Goal: Navigation & Orientation: Find specific page/section

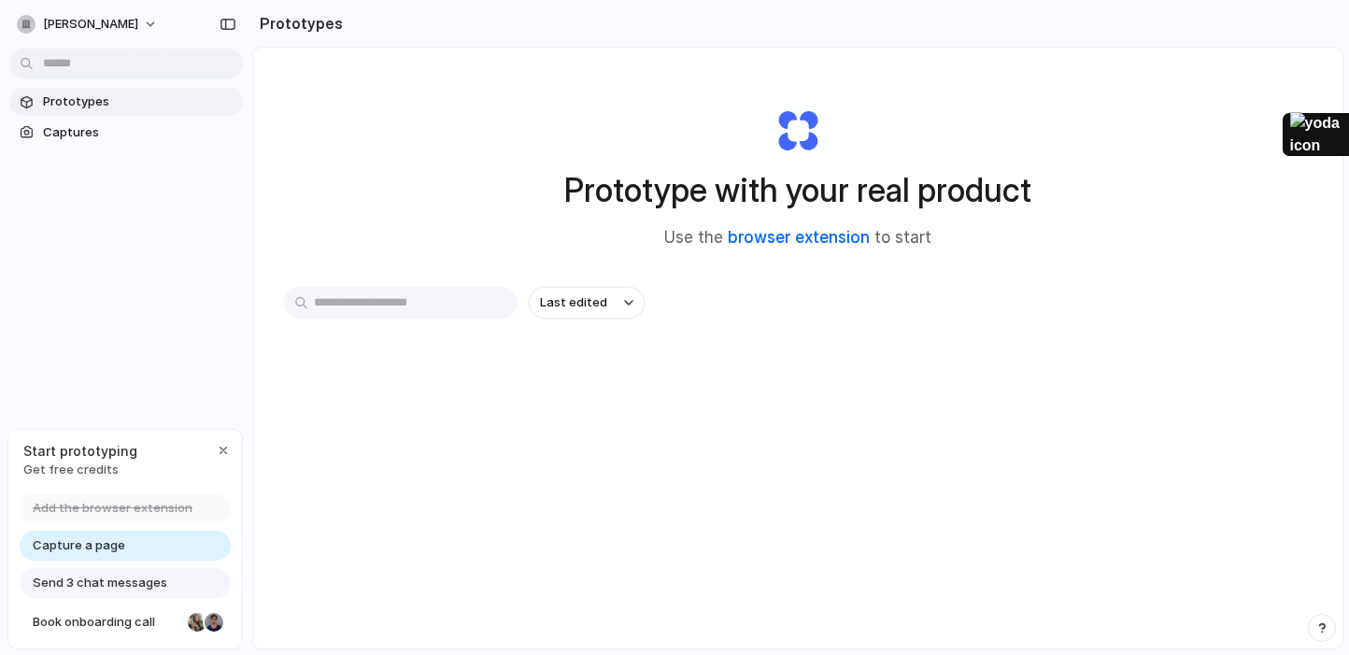
click at [826, 234] on link "browser extension" at bounding box center [799, 237] width 142 height 19
click at [142, 128] on span "Captures" at bounding box center [139, 132] width 192 height 19
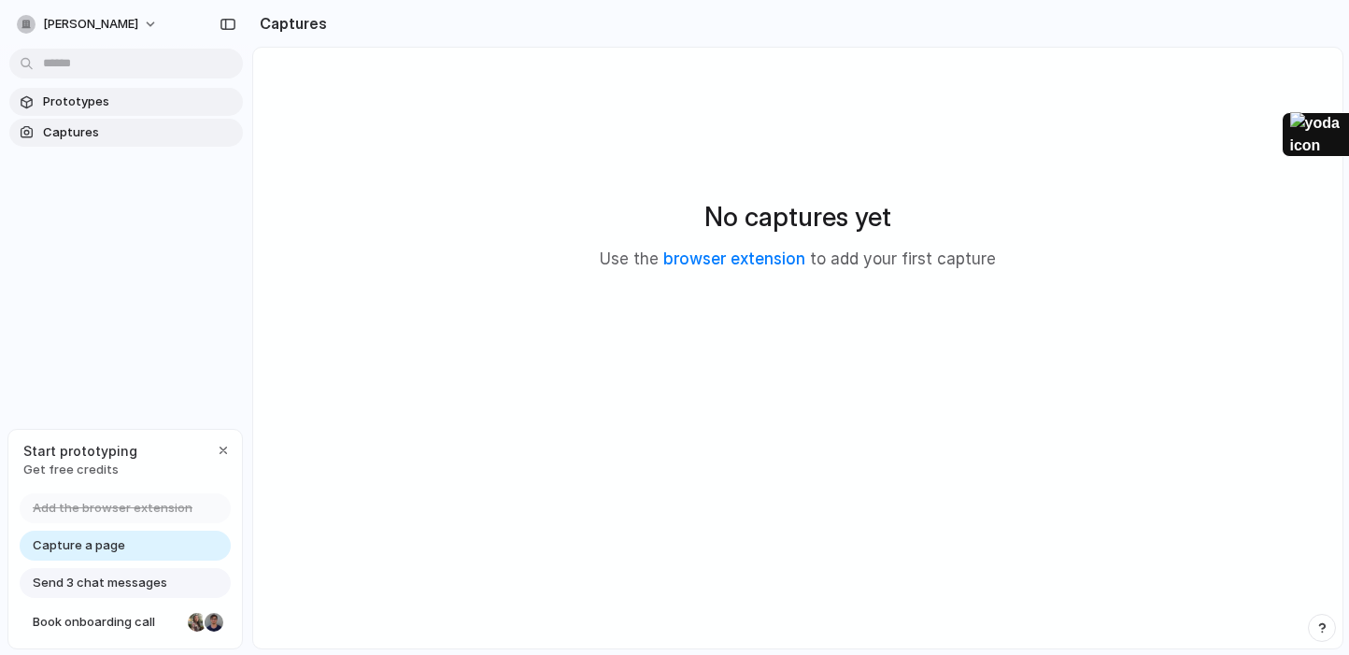
click at [134, 112] on link "Prototypes" at bounding box center [126, 102] width 234 height 28
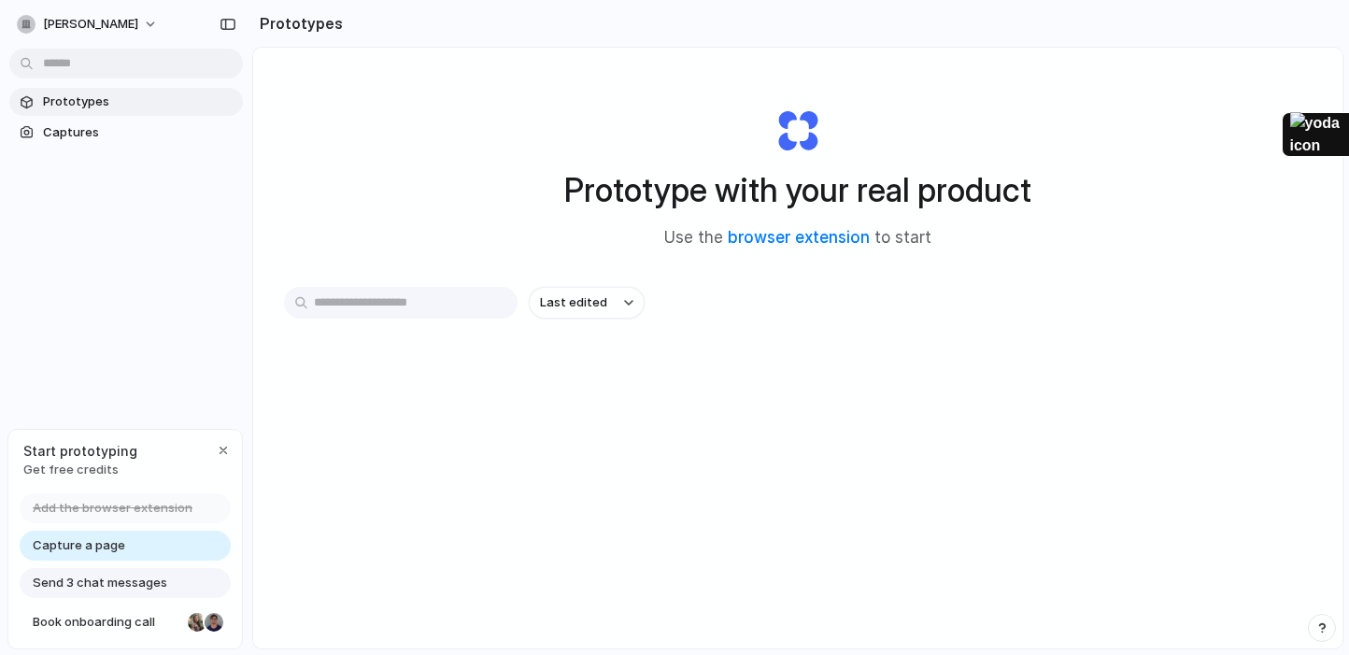
click at [154, 580] on span "Send 3 chat messages" at bounding box center [100, 583] width 135 height 19
click at [134, 539] on link "Capture a page" at bounding box center [125, 546] width 211 height 30
